Goal: Information Seeking & Learning: Learn about a topic

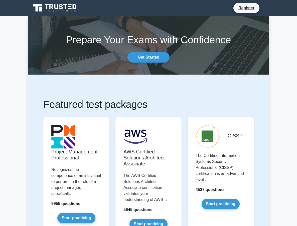
drag, startPoint x: 4, startPoint y: 39, endPoint x: 149, endPoint y: 95, distance: 156.0
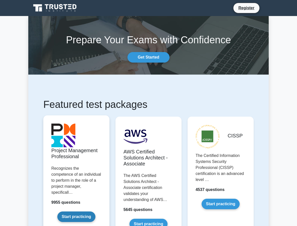
click at [58, 212] on link "Start practicing" at bounding box center [76, 217] width 38 height 11
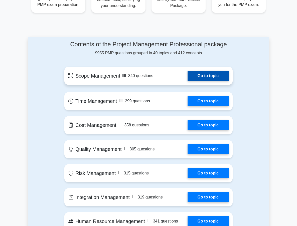
scroll to position [225, 0]
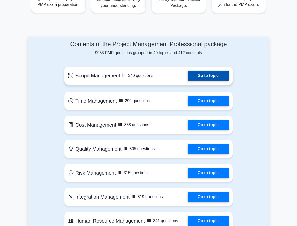
click at [214, 71] on link "Go to topic" at bounding box center [208, 76] width 41 height 10
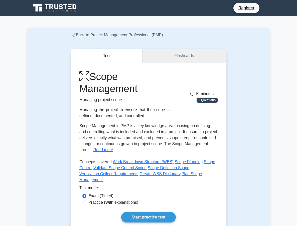
click at [184, 53] on link "Flashcards" at bounding box center [183, 56] width 83 height 14
